Goal: Task Accomplishment & Management: Use online tool/utility

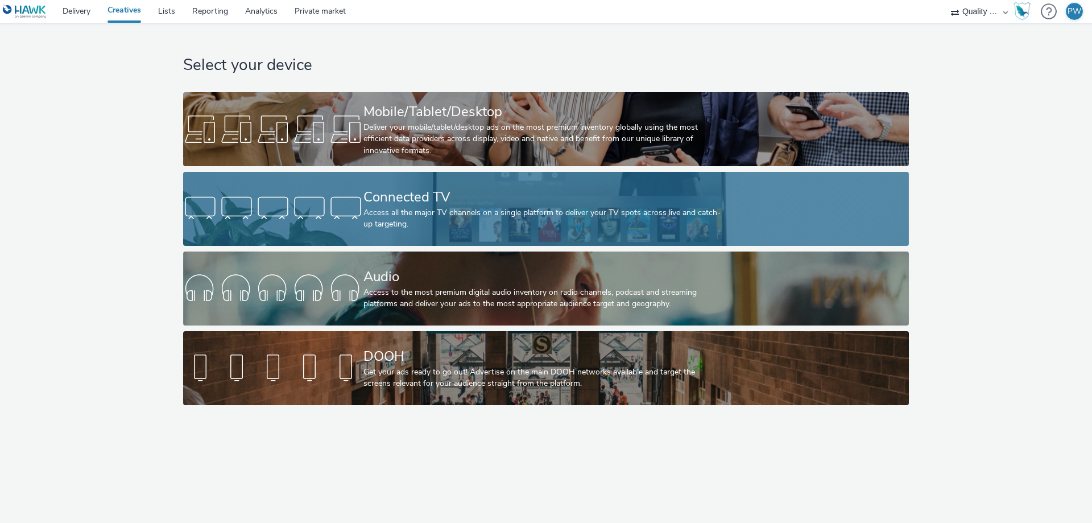
click at [438, 202] on div "Connected TV" at bounding box center [543, 197] width 361 height 20
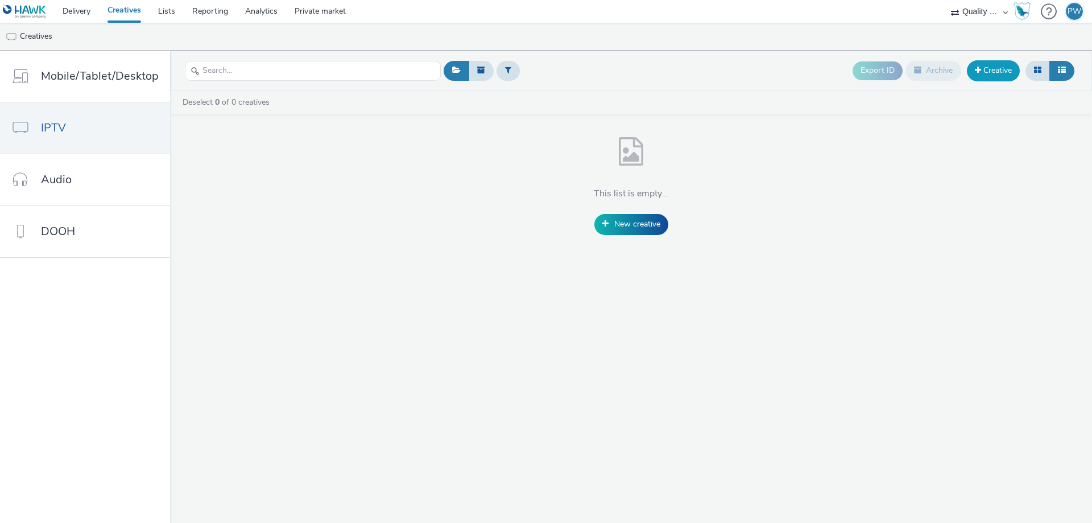
click at [992, 71] on link "Creative" at bounding box center [993, 70] width 53 height 20
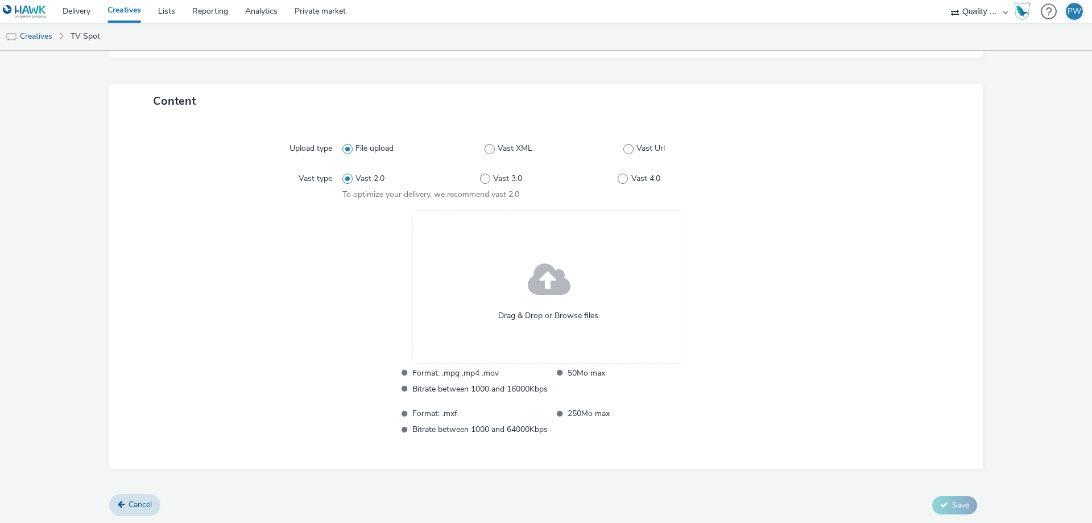
scroll to position [218, 0]
click at [127, 14] on link "Creatives" at bounding box center [124, 11] width 51 height 23
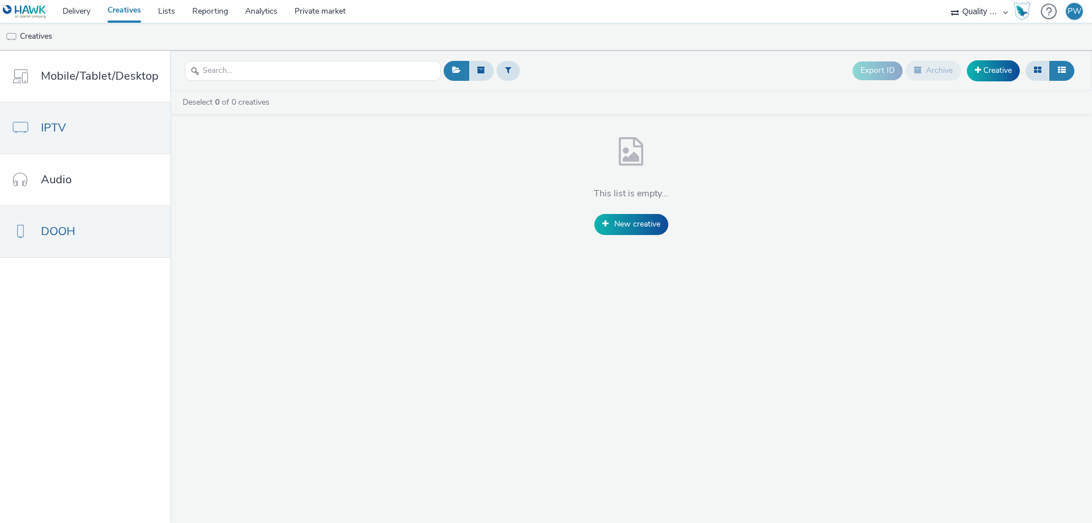
click at [82, 225] on link "DOOH" at bounding box center [85, 231] width 170 height 51
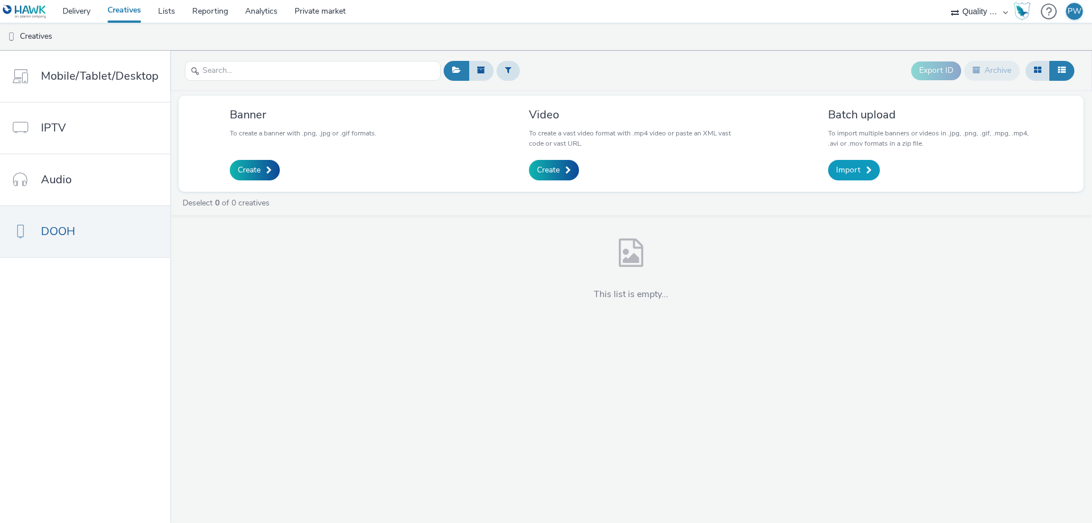
click at [846, 163] on link "Import" at bounding box center [854, 170] width 52 height 20
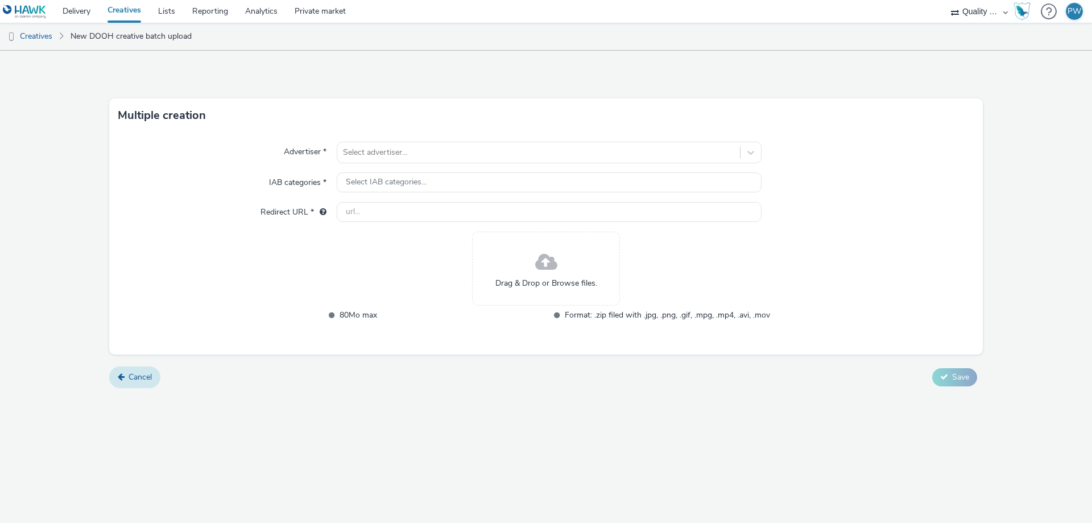
click at [147, 371] on span "Cancel" at bounding box center [140, 376] width 23 height 11
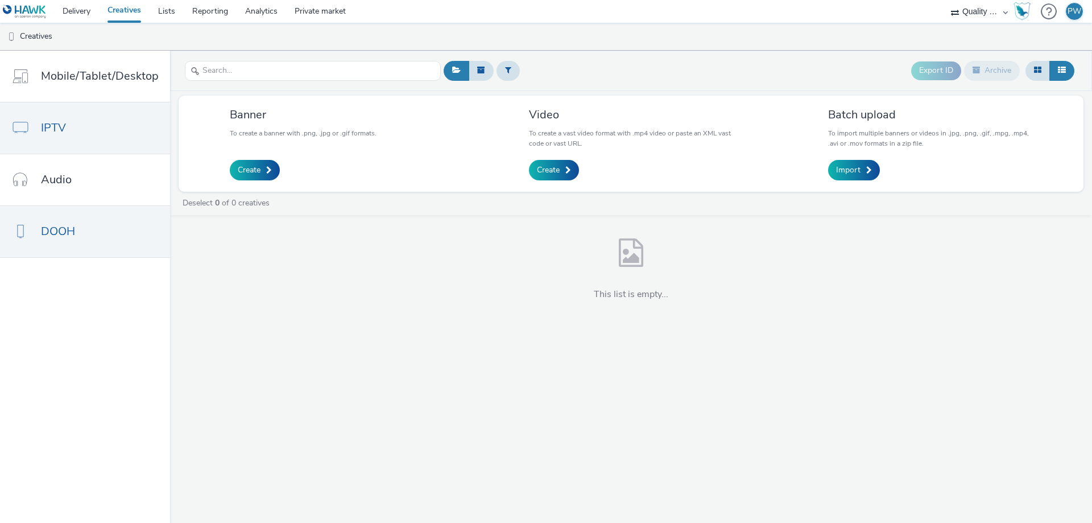
click at [100, 131] on link "IPTV" at bounding box center [85, 127] width 170 height 51
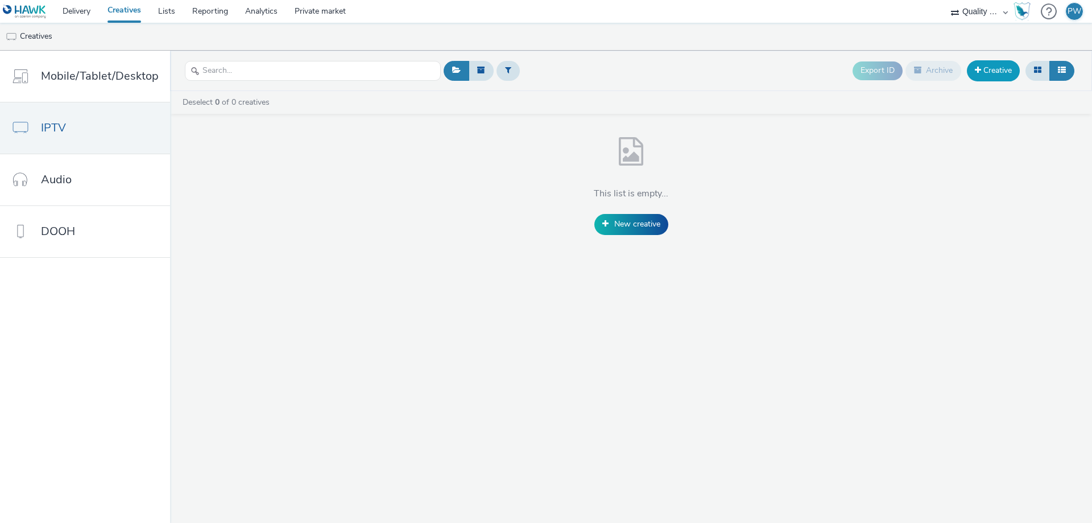
click at [995, 66] on link "Creative" at bounding box center [993, 70] width 53 height 20
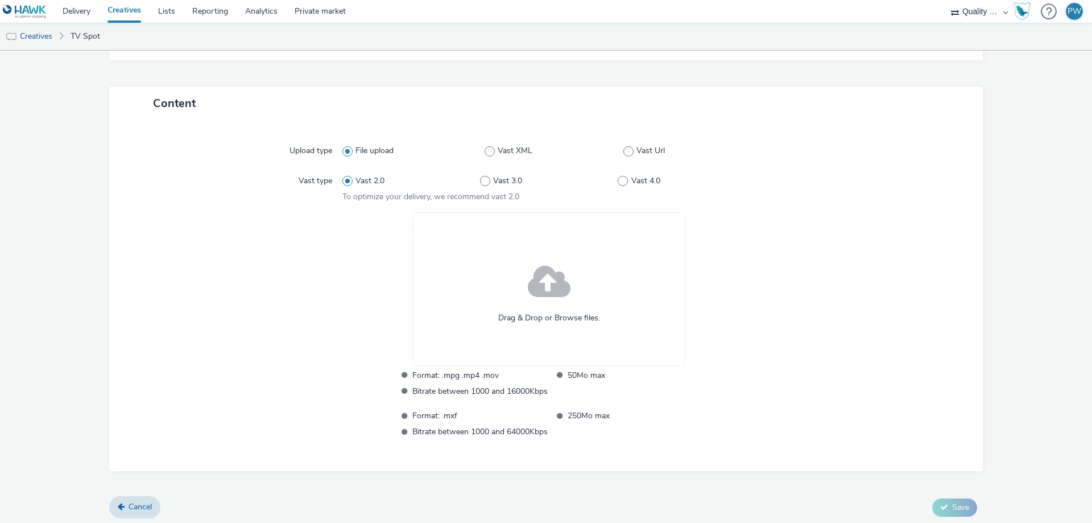
scroll to position [218, 0]
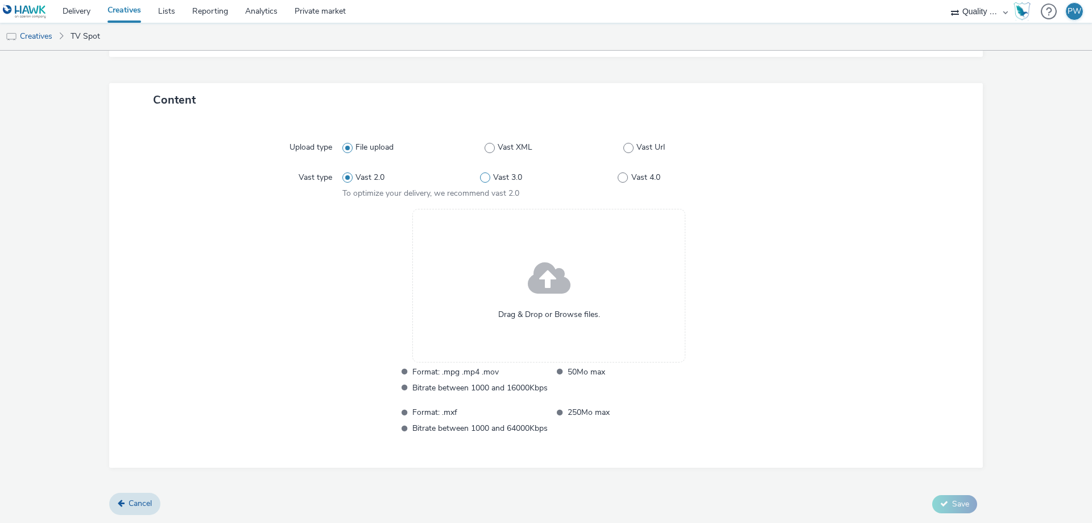
click at [508, 174] on span "Vast 3.0" at bounding box center [507, 177] width 29 height 11
click at [487, 174] on input "Vast 3.0" at bounding box center [483, 176] width 7 height 7
radio input "false"
radio input "true"
click at [369, 175] on span "Vast 2.0" at bounding box center [369, 177] width 29 height 11
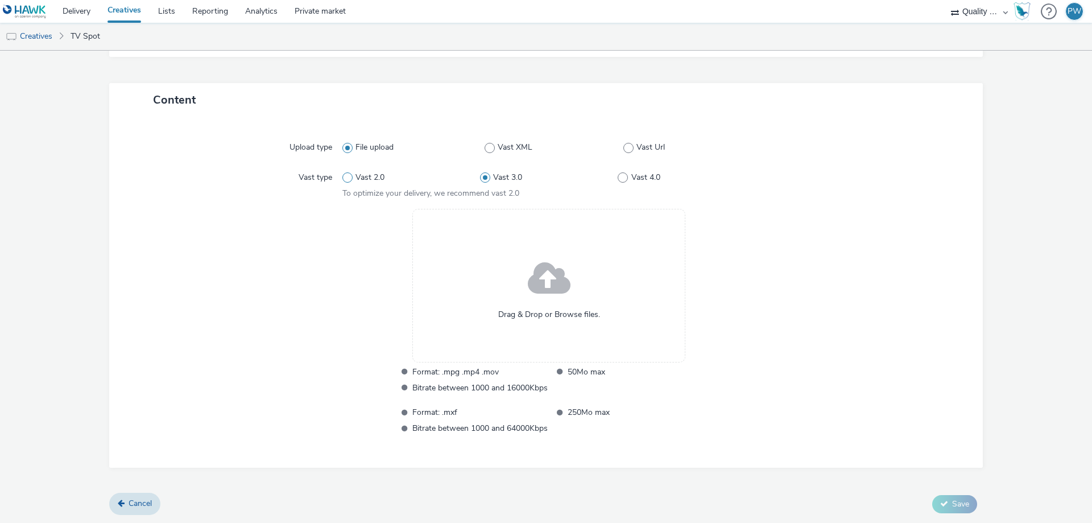
click at [350, 175] on input "Vast 2.0" at bounding box center [345, 176] width 7 height 7
radio input "true"
radio input "false"
drag, startPoint x: 534, startPoint y: 387, endPoint x: 449, endPoint y: 388, distance: 85.3
click at [449, 388] on span "Bitrate between 1000 and 16000Kbps" at bounding box center [479, 387] width 135 height 13
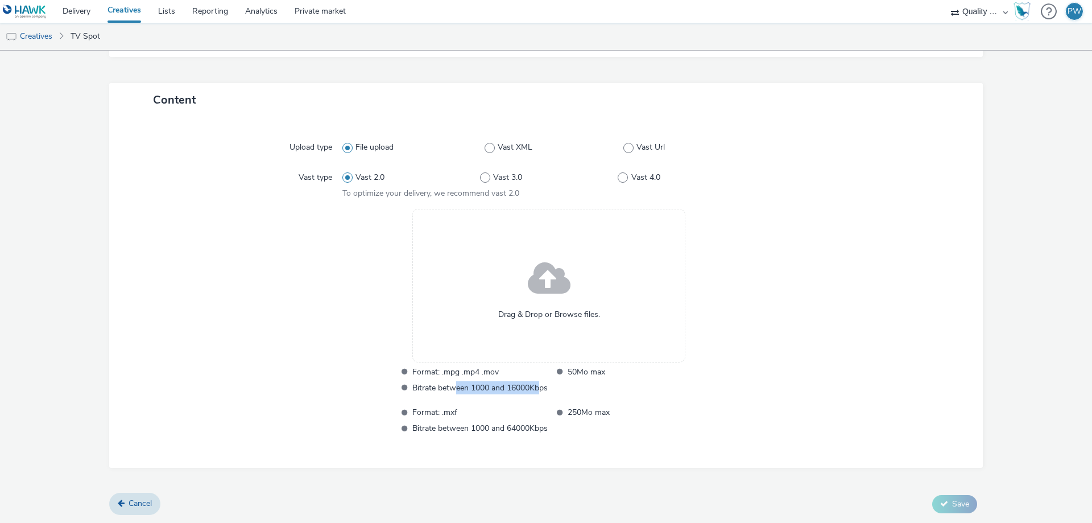
click at [449, 388] on span "Bitrate between 1000 and 16000Kbps" at bounding box center [479, 387] width 135 height 13
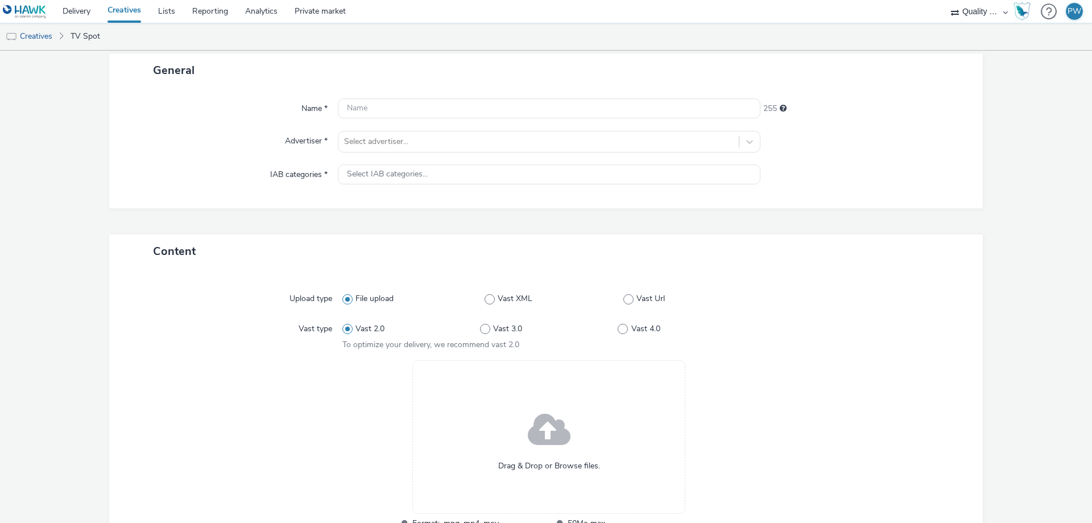
scroll to position [0, 0]
